Goal: Communication & Community: Answer question/provide support

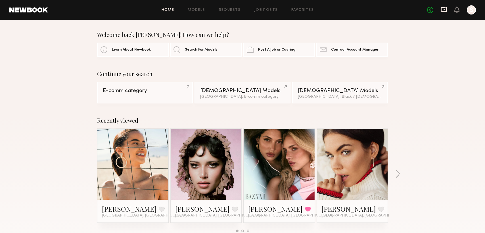
click at [442, 10] on icon at bounding box center [444, 10] width 6 height 6
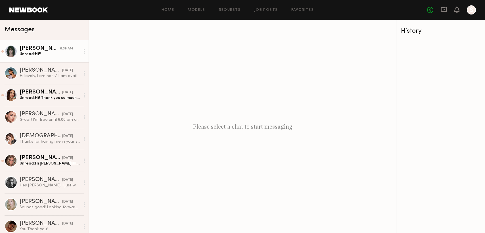
click at [42, 57] on div "Unread: Hi!!" at bounding box center [50, 53] width 60 height 5
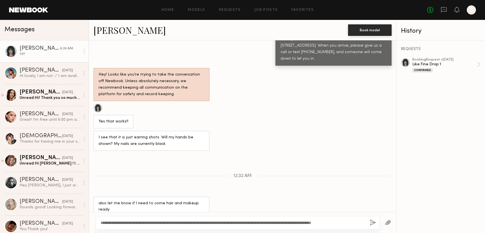
scroll to position [499, 0]
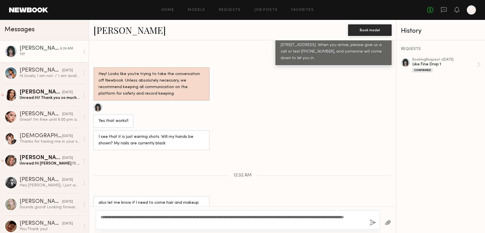
type textarea "**********"
click at [374, 220] on button "button" at bounding box center [373, 222] width 6 height 7
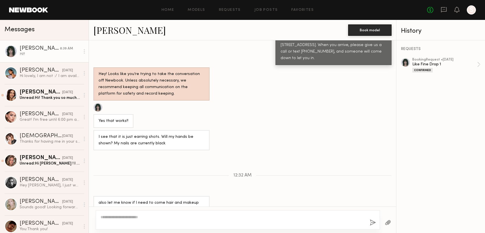
scroll to position [571, 0]
